Goal: Find contact information: Find contact information

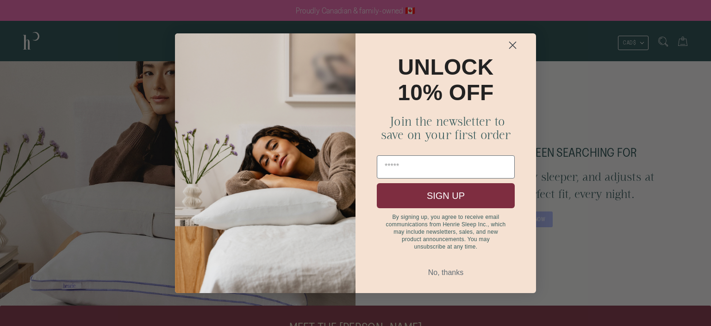
click at [517, 45] on circle "Close dialog" at bounding box center [512, 44] width 15 height 15
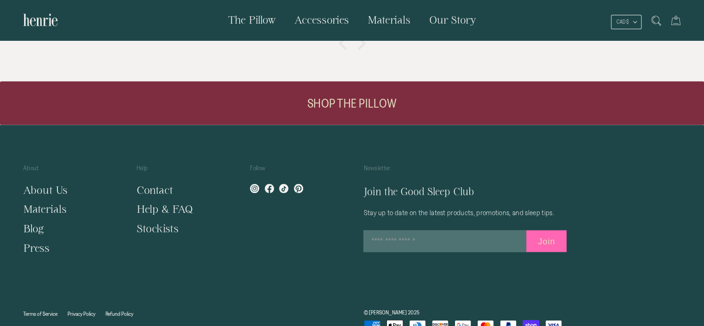
scroll to position [1834, 0]
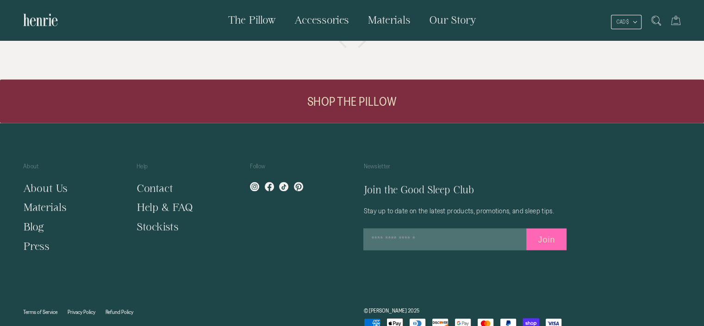
click at [130, 214] on div "Help Contact Help & FAQ Stockists" at bounding box center [169, 202] width 113 height 89
click at [147, 182] on link "Contact" at bounding box center [155, 188] width 37 height 12
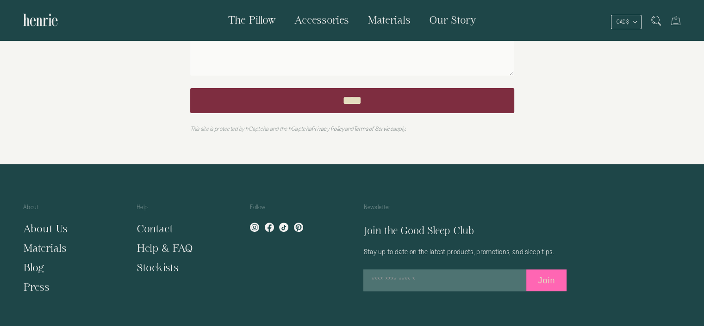
scroll to position [350, 0]
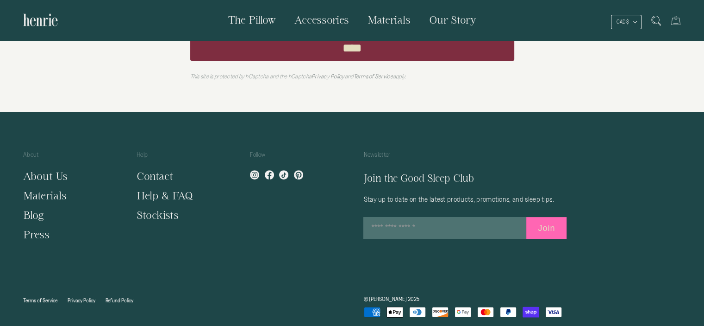
click at [38, 297] on link "Terms of Service" at bounding box center [40, 300] width 34 height 6
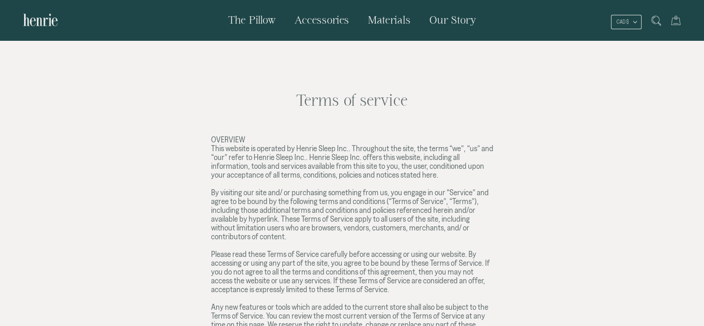
scroll to position [2336, 0]
